Goal: Find specific page/section: Find specific page/section

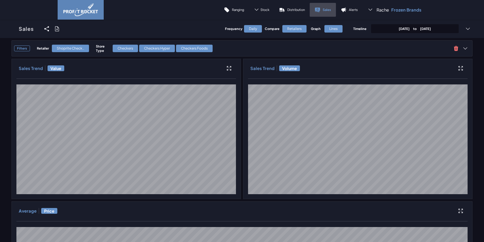
click at [324, 14] on link "Sales" at bounding box center [323, 10] width 26 height 14
click at [431, 28] on p "[DATE] to [DATE]" at bounding box center [414, 28] width 32 height 4
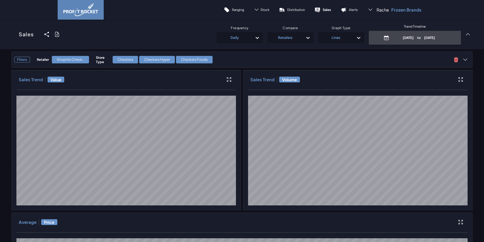
click at [436, 36] on p "[DATE] to [DATE]" at bounding box center [418, 37] width 55 height 4
select select "7"
select select "2025"
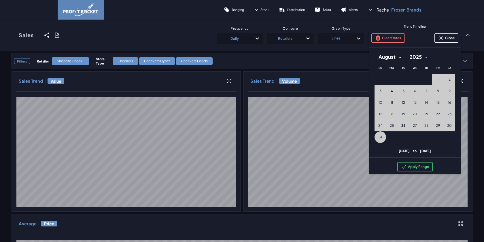
select select "8"
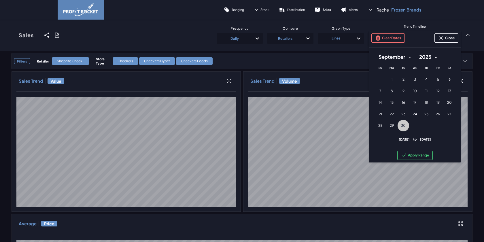
click at [403, 128] on span "30" at bounding box center [403, 125] width 5 height 5
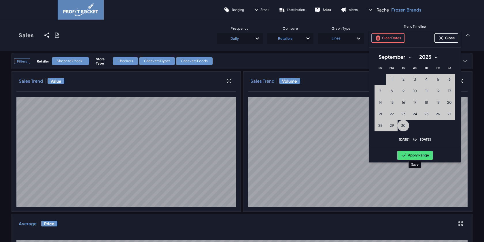
click at [411, 153] on button "Apply Range" at bounding box center [414, 155] width 35 height 9
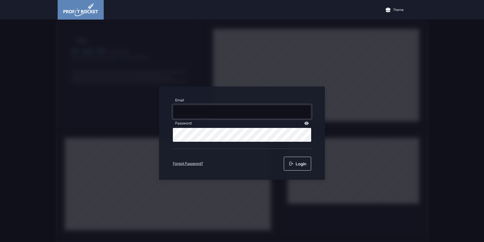
type input "rache@frozenbrands.co.za"
click at [301, 164] on button "Login" at bounding box center [297, 164] width 27 height 14
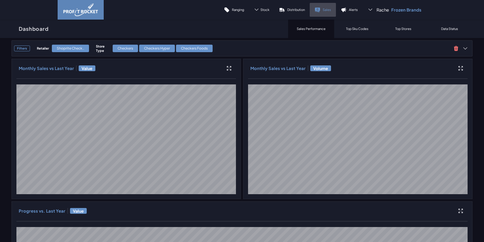
click at [328, 10] on p "Sales" at bounding box center [326, 9] width 8 height 4
